Goal: Task Accomplishment & Management: Manage account settings

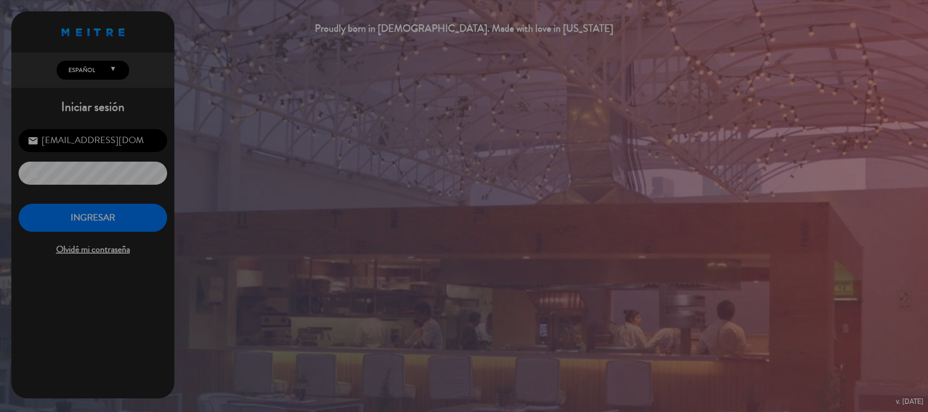
scroll to position [350, 0]
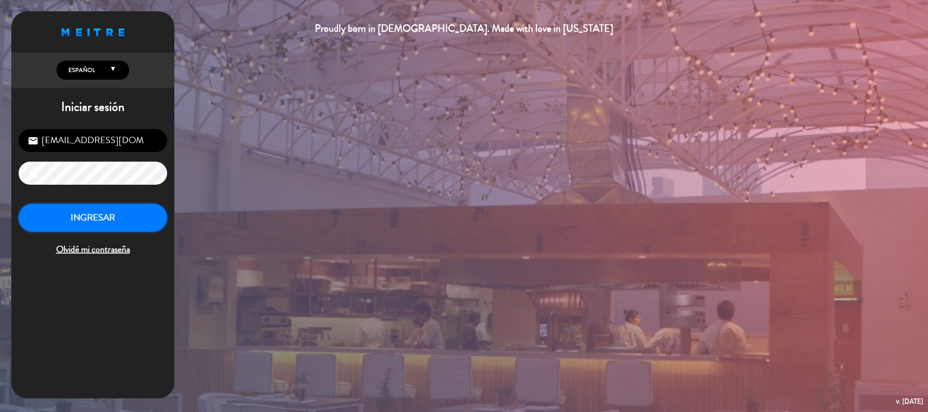
click at [137, 216] on button "INGRESAR" at bounding box center [93, 218] width 148 height 29
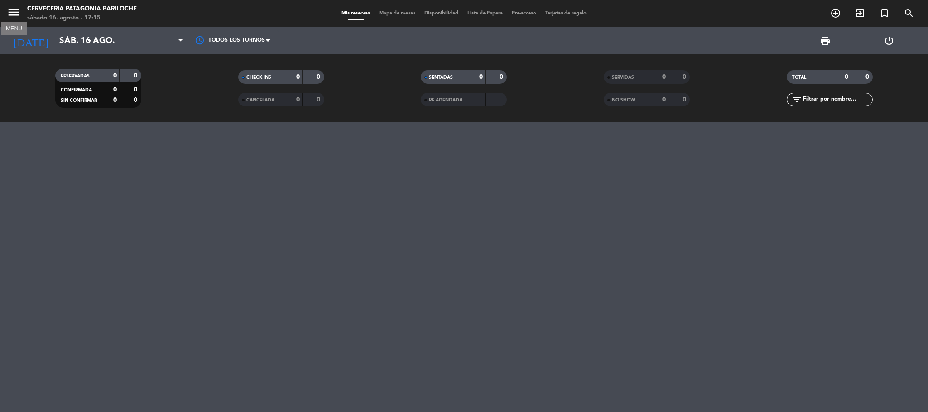
click at [17, 9] on icon "menu" at bounding box center [14, 12] width 14 height 14
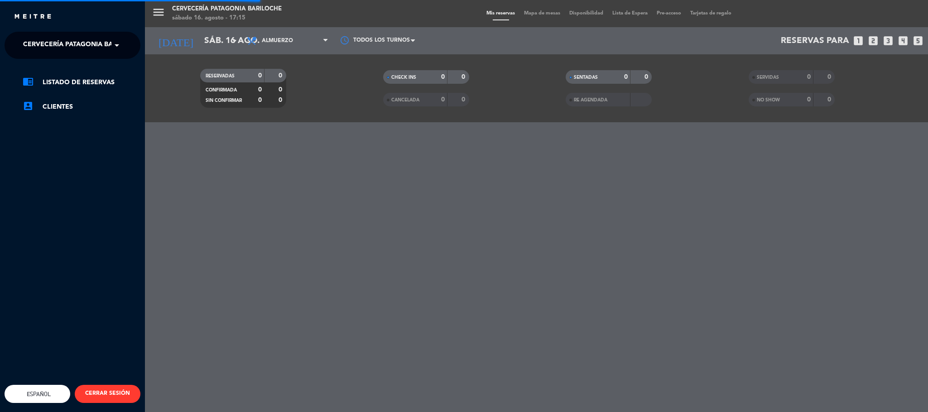
click at [49, 42] on span "Cervecería Patagonia Bariloche" at bounding box center [82, 45] width 118 height 19
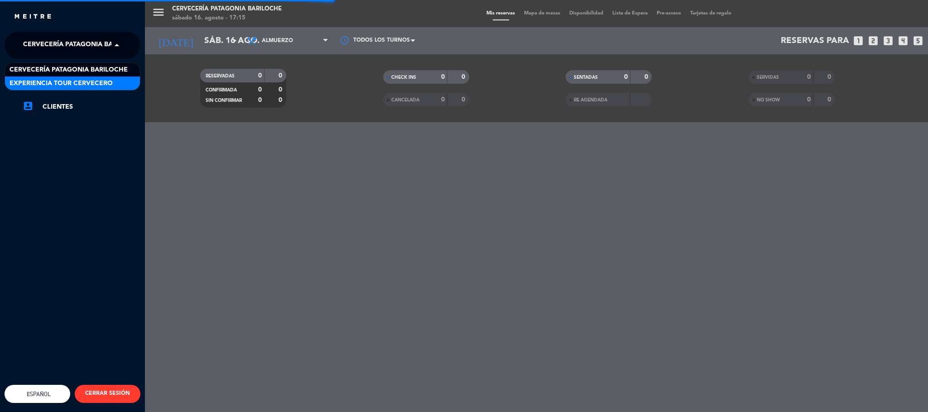
click at [58, 81] on span "Experiencia Tour Cervecero" at bounding box center [61, 83] width 103 height 10
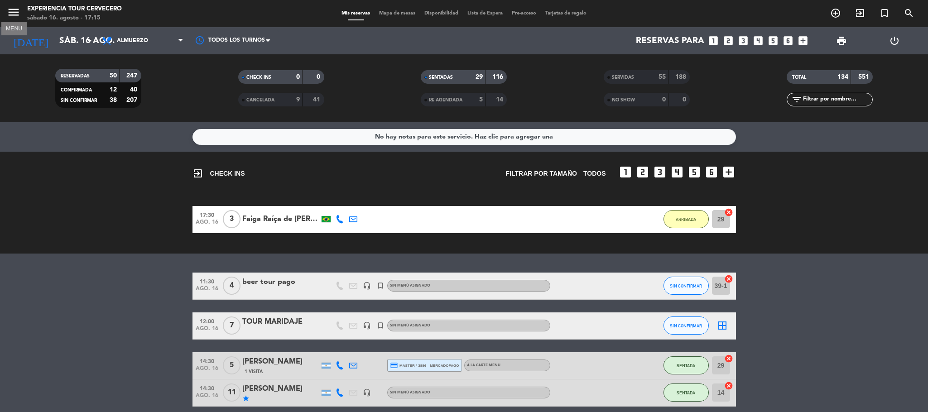
click at [15, 9] on icon "menu" at bounding box center [14, 12] width 14 height 14
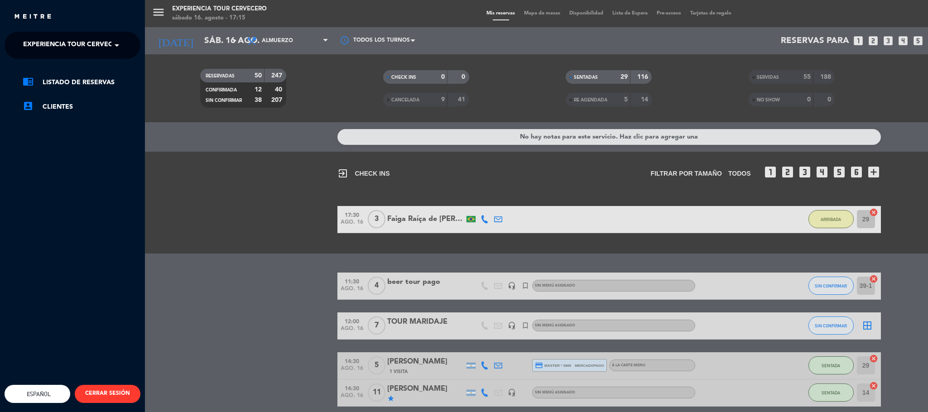
click at [87, 41] on span "Experiencia Tour Cervecero" at bounding box center [74, 45] width 103 height 19
click at [91, 83] on span "Experiencia Tour Cervecero" at bounding box center [61, 83] width 103 height 10
click at [93, 49] on span "Experiencia Tour Cervecero" at bounding box center [74, 45] width 103 height 19
click at [207, 196] on div "menu Experiencia Tour Cervecero sábado 16. agosto - 17:15 Mis reservas Mapa de …" at bounding box center [609, 206] width 928 height 412
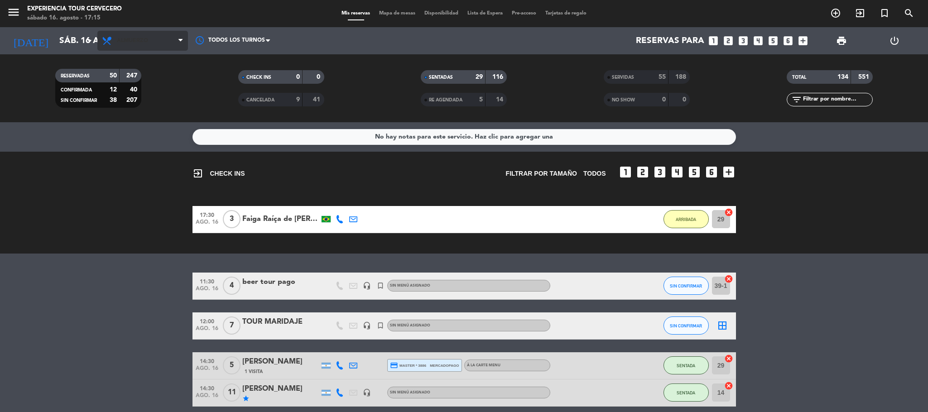
click at [134, 33] on span "Almuerzo" at bounding box center [142, 41] width 91 height 20
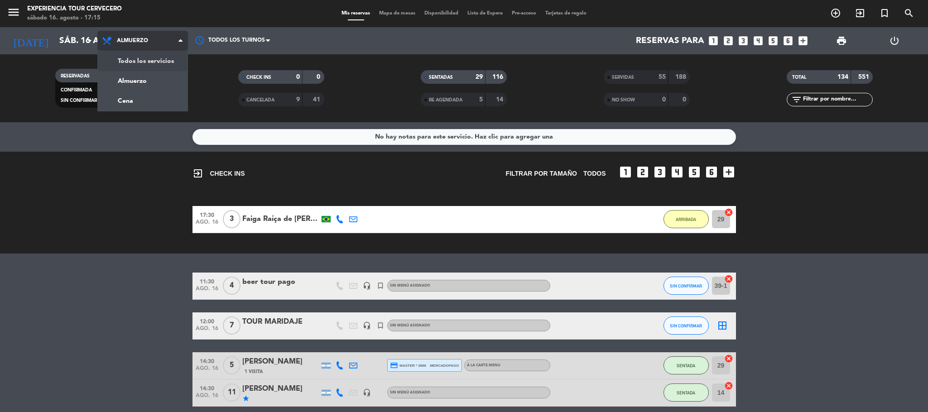
click at [159, 60] on div "menu Experiencia Tour Cervecero sábado 16. agosto - 17:15 Mis reservas Mapa de …" at bounding box center [464, 61] width 928 height 122
